Goal: Information Seeking & Learning: Understand process/instructions

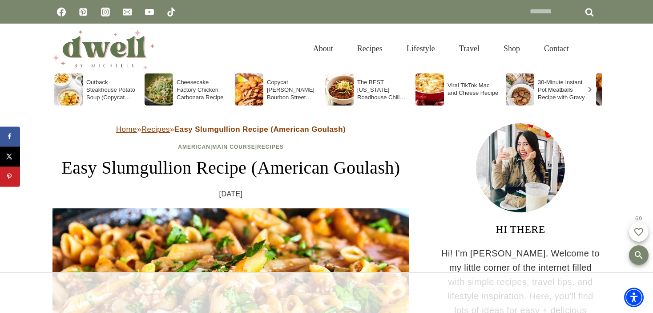
scroll to position [23, 0]
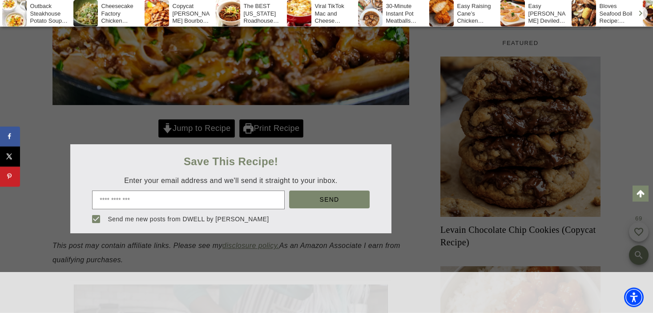
scroll to position [352, 0]
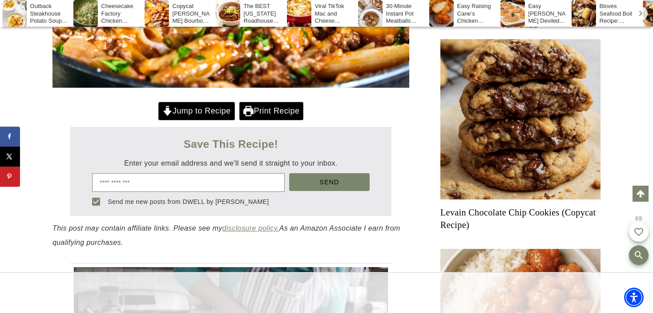
click at [200, 120] on link "Jump to Recipe" at bounding box center [196, 111] width 76 height 18
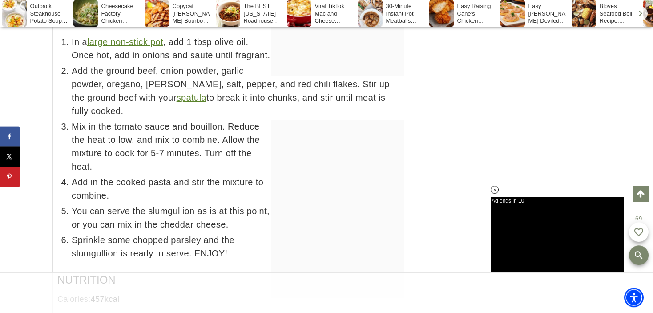
scroll to position [6044, 0]
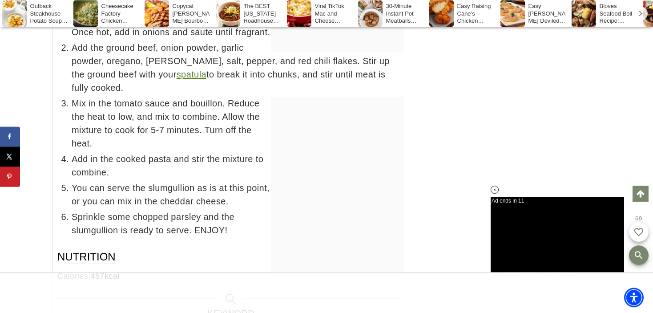
click at [200, 133] on span "Mix in the tomato sauce and bouillon. Reduce the heat to low, and mix to combin…" at bounding box center [238, 122] width 333 height 53
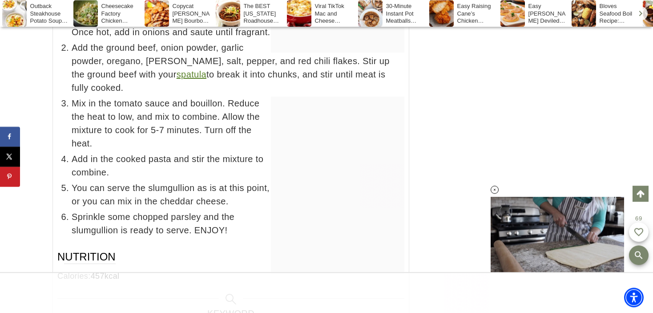
scroll to position [0, 0]
